Goal: Task Accomplishment & Management: Manage account settings

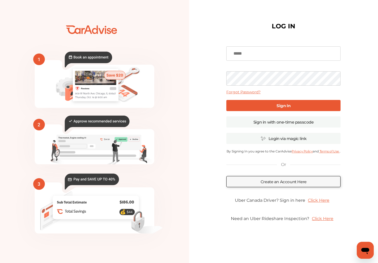
click at [261, 57] on input at bounding box center [283, 53] width 114 height 14
paste input "**********"
type input "**********"
click at [240, 107] on link "Sign In" at bounding box center [283, 105] width 114 height 11
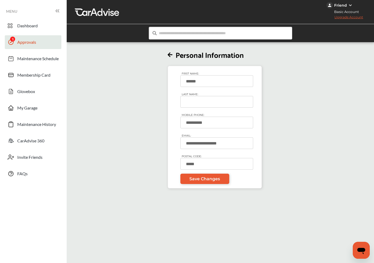
click at [54, 47] on link "Approvals" at bounding box center [33, 42] width 57 height 14
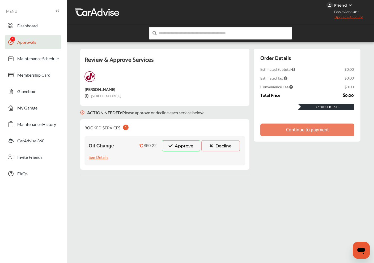
click at [181, 147] on button "Approve" at bounding box center [181, 145] width 38 height 11
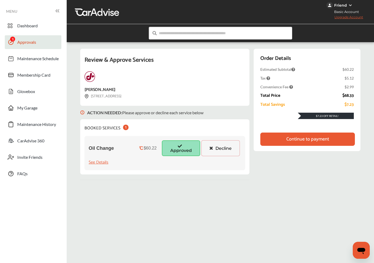
click at [319, 141] on div "Continue to payment" at bounding box center [307, 139] width 43 height 5
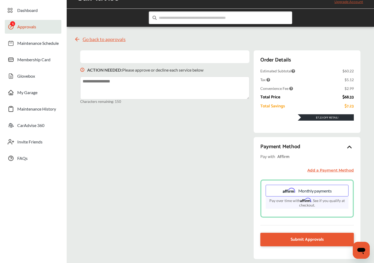
scroll to position [40, 0]
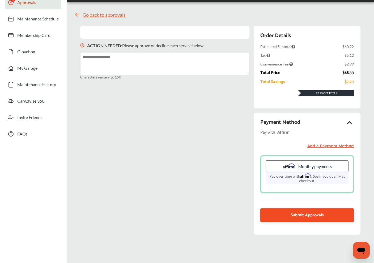
click at [308, 214] on span "Submit Approvals" at bounding box center [306, 215] width 33 height 7
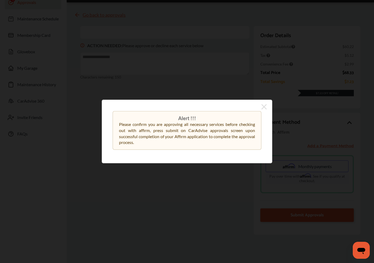
click at [263, 108] on icon at bounding box center [263, 106] width 5 height 5
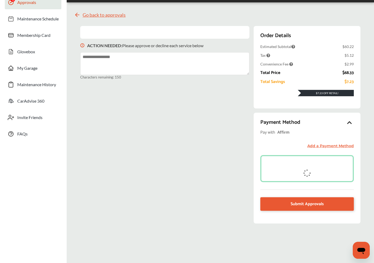
click at [313, 169] on div at bounding box center [306, 168] width 93 height 27
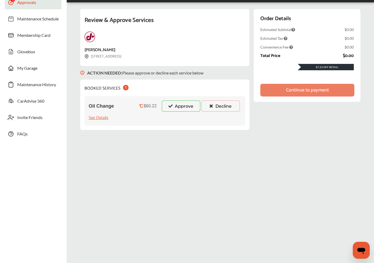
click at [184, 108] on button "Approve" at bounding box center [181, 106] width 38 height 11
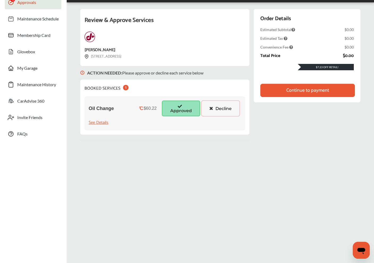
click at [336, 88] on div "Continue to payment" at bounding box center [307, 90] width 94 height 13
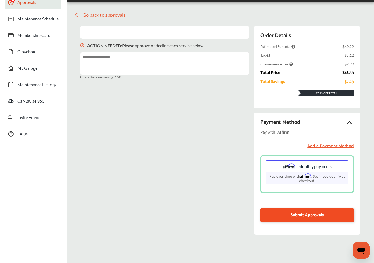
click at [327, 217] on link "Submit Approvals" at bounding box center [306, 216] width 93 height 14
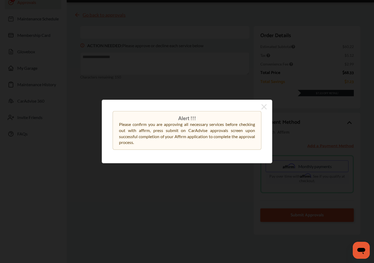
click at [267, 105] on div "Alert !!! Please confirm you are approving all necessary services before checki…" at bounding box center [187, 132] width 170 height 64
click at [264, 106] on icon at bounding box center [263, 106] width 5 height 5
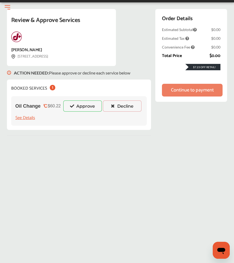
click at [78, 103] on button "Approve" at bounding box center [82, 106] width 38 height 11
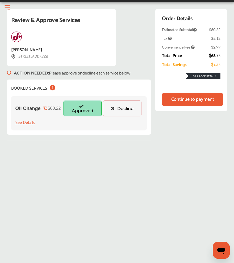
click at [206, 102] on div "Continue to payment" at bounding box center [192, 99] width 43 height 5
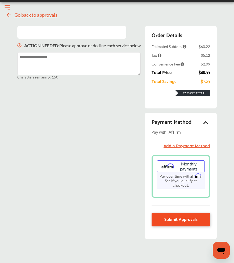
click at [190, 221] on span "Submit Approvals" at bounding box center [180, 219] width 33 height 7
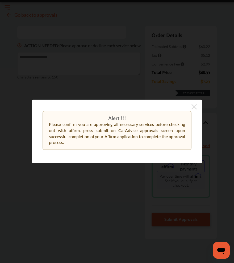
click at [192, 106] on icon at bounding box center [193, 106] width 5 height 5
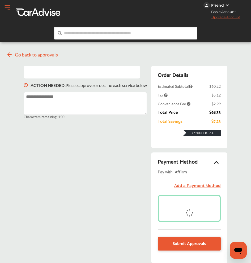
click at [224, 5] on div "Friend" at bounding box center [217, 5] width 13 height 5
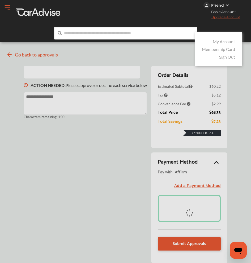
click at [235, 40] on link "My Account" at bounding box center [224, 41] width 22 height 5
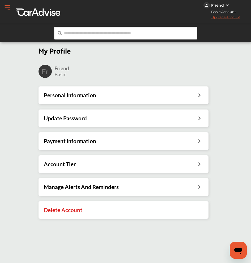
click at [224, 6] on div "Friend" at bounding box center [217, 5] width 13 height 5
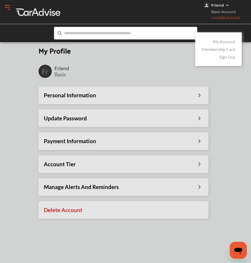
click at [235, 40] on link "My Account" at bounding box center [224, 41] width 22 height 5
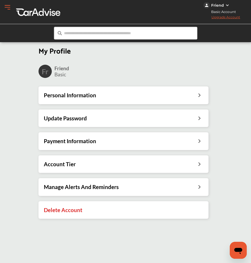
click at [152, 95] on div "Personal Information" at bounding box center [123, 95] width 159 height 7
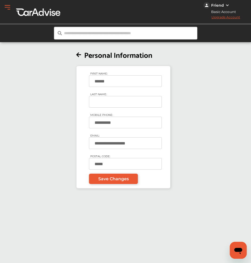
click at [148, 104] on input "LAST NAME:" at bounding box center [125, 102] width 73 height 12
type input "******"
click at [129, 180] on span "Save Changes" at bounding box center [113, 179] width 31 height 5
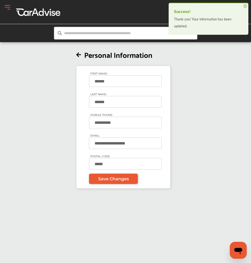
click at [0, 0] on span "Dashboard" at bounding box center [0, 0] width 0 height 0
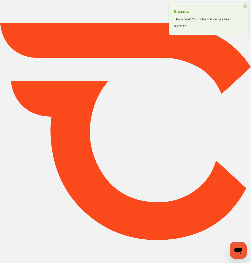
click at [237, 6] on span "×" at bounding box center [245, 6] width 4 height 4
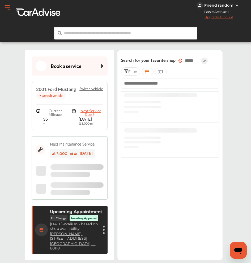
click at [0, 0] on icon at bounding box center [0, 0] width 0 height 0
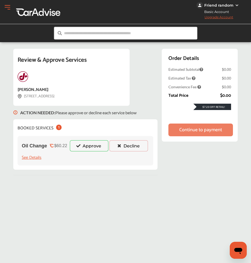
click at [108, 148] on button "Approve" at bounding box center [89, 145] width 38 height 11
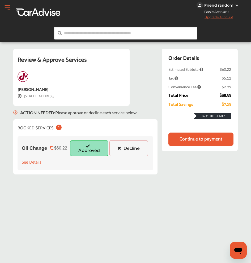
drag, startPoint x: 0, startPoint y: 127, endPoint x: -159, endPoint y: 129, distance: 159.3
click at [0, 129] on html "My Account Dashboard Approvals Maintenance Schedule Membership Card Glovebox My…" at bounding box center [125, 131] width 251 height 263
click at [0, 0] on div "MENU Dashboard Approvals Maintenance Schedule Membership Card Glovebox My Garag…" at bounding box center [0, 0] width 0 height 0
drag, startPoint x: 0, startPoint y: 108, endPoint x: -88, endPoint y: 106, distance: 87.9
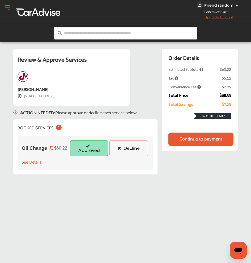
click at [0, 106] on html "My Account Dashboard Approvals Maintenance Schedule Membership Card Glovebox My…" at bounding box center [125, 131] width 251 height 263
click at [107, 195] on div "Review & Approve Services Jiffy Lube 726 W. MAIN ST West Dundee, IL 60118 ACTIO…" at bounding box center [125, 177] width 248 height 263
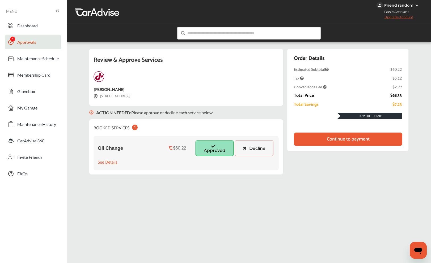
click at [237, 143] on div "Continue to payment" at bounding box center [348, 139] width 108 height 13
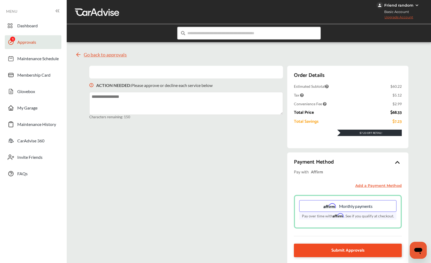
click at [237, 250] on link "Submit Approvals" at bounding box center [348, 251] width 108 height 14
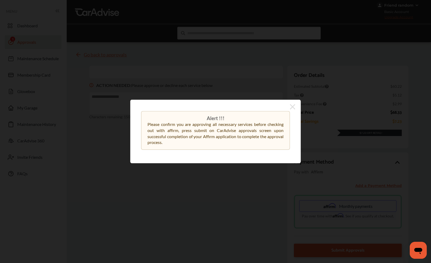
click at [237, 106] on icon at bounding box center [292, 107] width 5 height 8
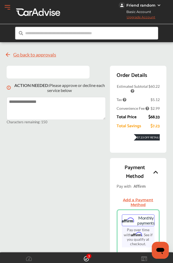
click at [26, 57] on span "Go back to approvals" at bounding box center [34, 54] width 43 height 5
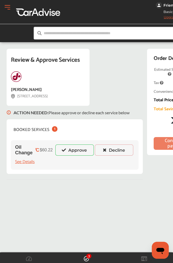
click at [76, 152] on button "Approve" at bounding box center [74, 150] width 38 height 11
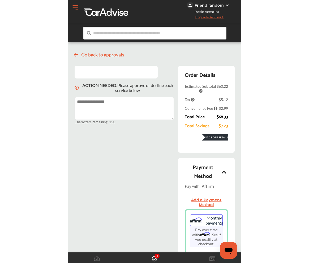
scroll to position [62, 0]
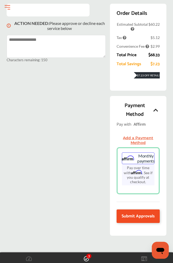
click at [139, 216] on span "Submit Approvals" at bounding box center [138, 216] width 33 height 7
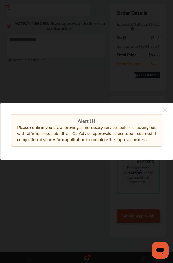
click at [165, 106] on icon at bounding box center [164, 110] width 5 height 8
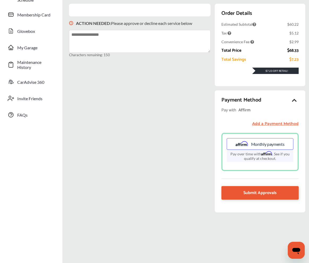
scroll to position [0, 0]
